Goal: Information Seeking & Learning: Learn about a topic

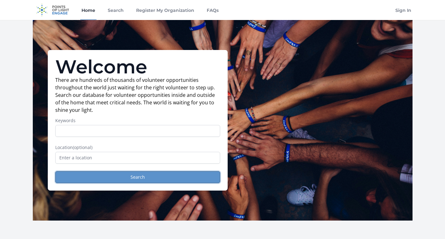
click at [94, 181] on button "Search" at bounding box center [137, 177] width 165 height 12
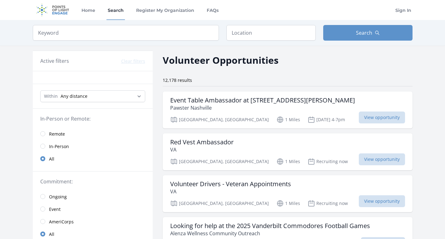
click at [44, 131] on link "Remote" at bounding box center [93, 134] width 120 height 13
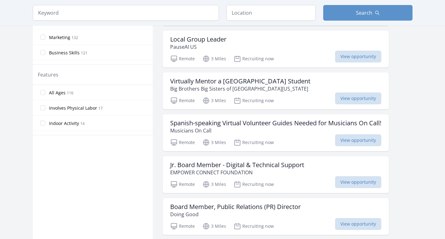
scroll to position [319, 0]
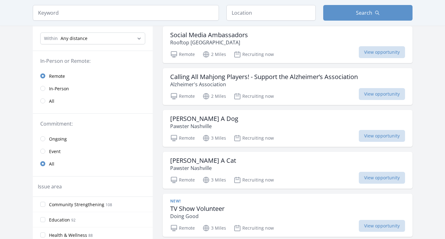
scroll to position [12, 0]
